Goal: Task Accomplishment & Management: Manage account settings

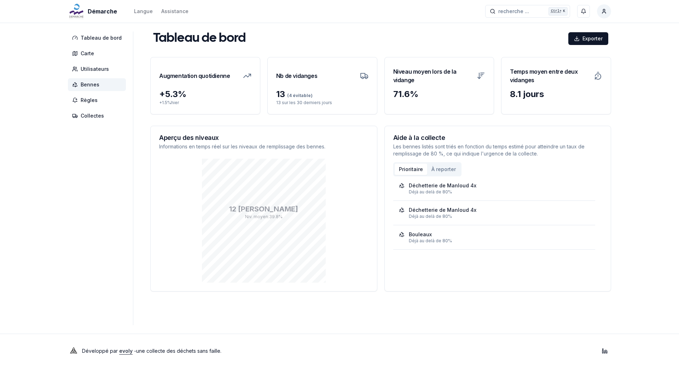
click at [96, 85] on span "Bennes" at bounding box center [90, 84] width 19 height 7
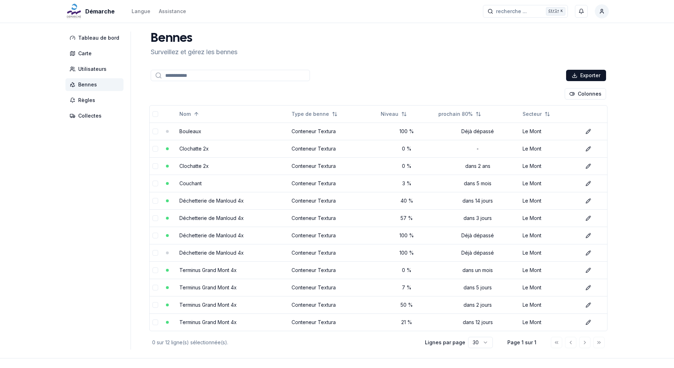
click at [589, 218] on icon at bounding box center [588, 218] width 6 height 6
